Goal: Use online tool/utility: Use online tool/utility

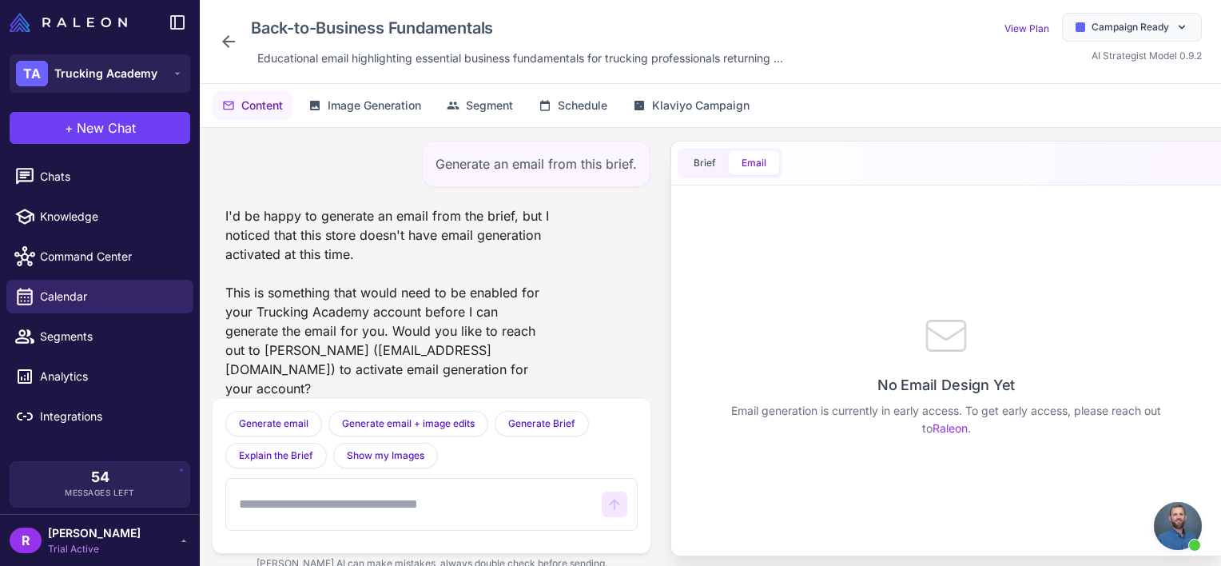
scroll to position [801, 0]
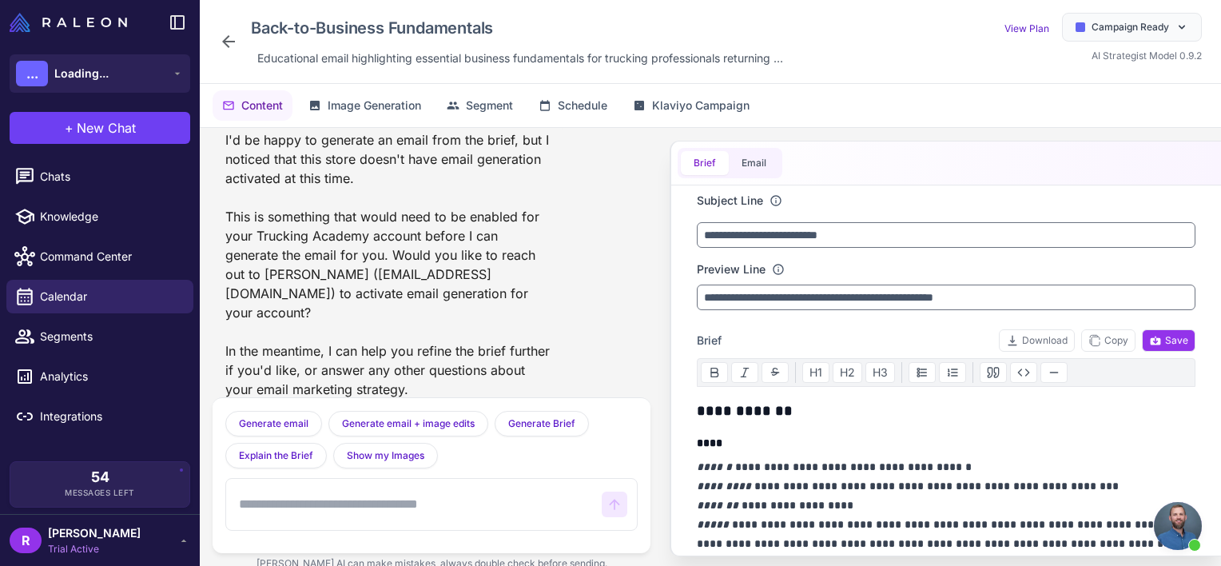
scroll to position [801, 0]
click at [745, 165] on button "Email" at bounding box center [754, 163] width 50 height 24
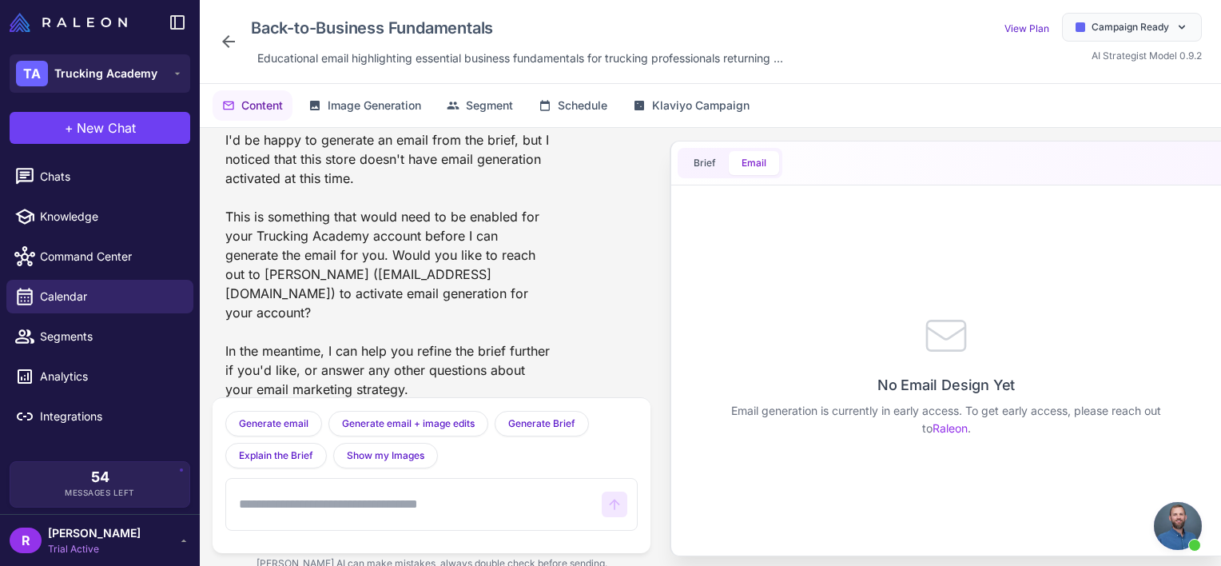
click at [916, 397] on div "No Email Design Yet Email generation is currently in early access. To get early…" at bounding box center [946, 374] width 499 height 364
